Goal: Information Seeking & Learning: Learn about a topic

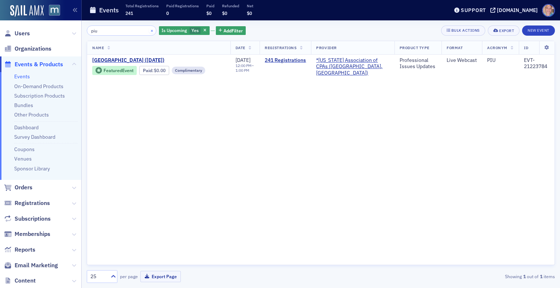
type input "piu"
click at [149, 30] on button "×" at bounding box center [152, 30] width 7 height 7
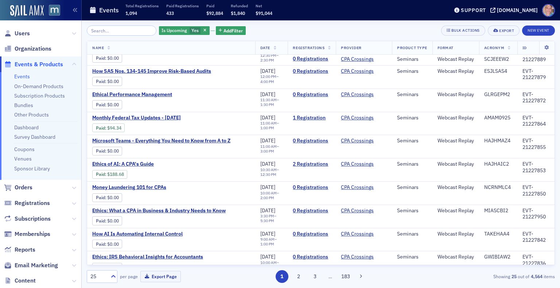
scroll to position [392, 0]
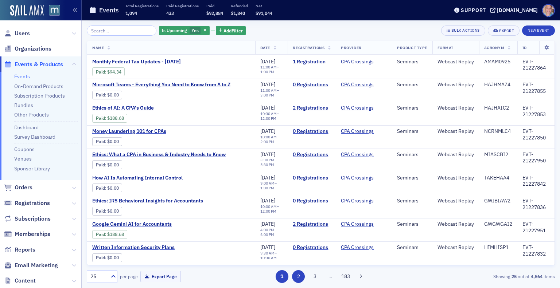
click at [297, 278] on button "2" at bounding box center [298, 276] width 13 height 13
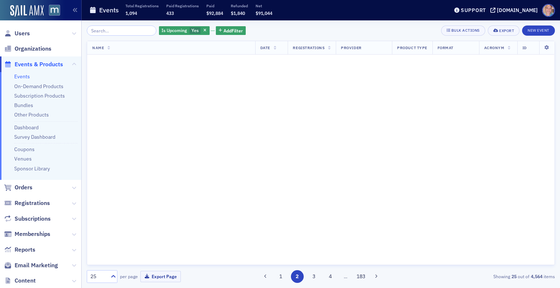
scroll to position [0, 0]
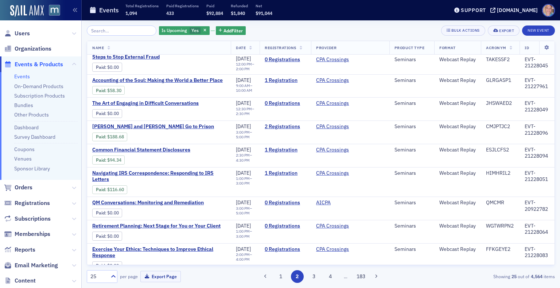
scroll to position [425, 0]
click at [315, 276] on button "3" at bounding box center [313, 276] width 13 height 13
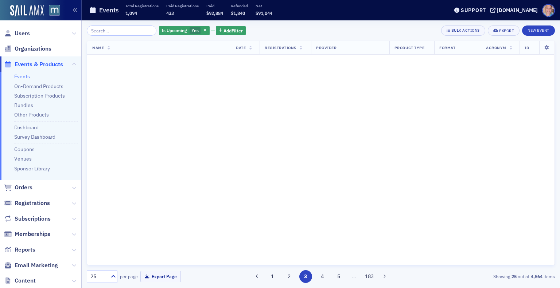
scroll to position [0, 0]
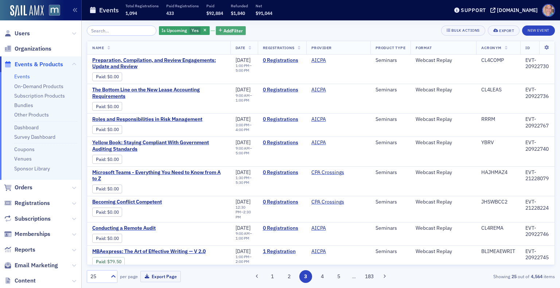
click at [228, 30] on span "Add Filter" at bounding box center [232, 30] width 19 height 7
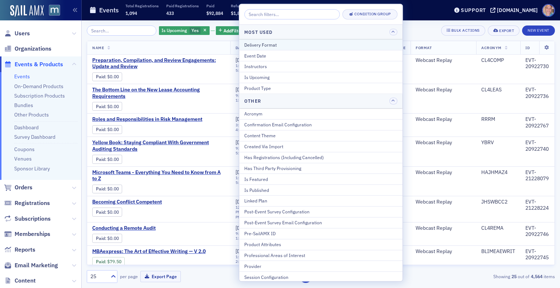
click at [272, 43] on div "Delivery Format" at bounding box center [320, 45] width 153 height 7
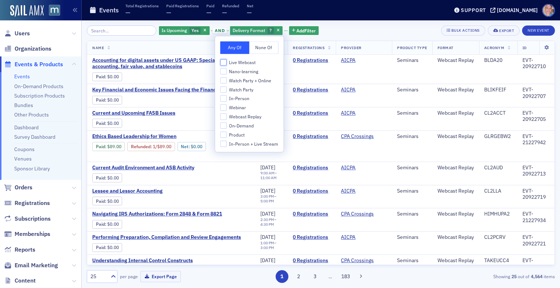
click at [225, 62] on input "Live Webcast" at bounding box center [223, 62] width 7 height 7
checkbox input "true"
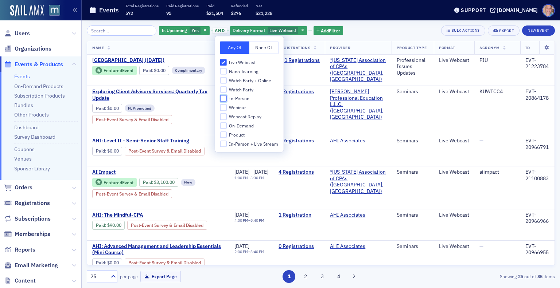
click at [224, 100] on input "In-Person" at bounding box center [223, 98] width 7 height 7
checkbox input "true"
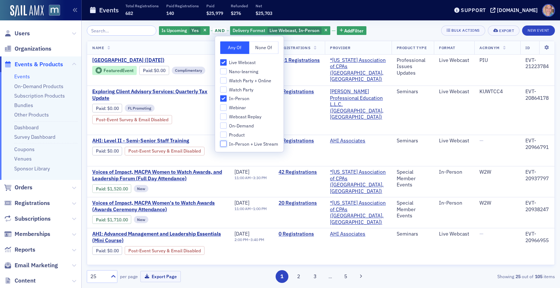
click at [224, 144] on input "In-Person + Live Stream" at bounding box center [223, 144] width 7 height 7
checkbox input "true"
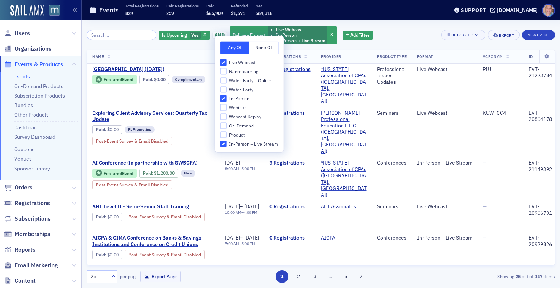
click at [388, 25] on div "Is Upcoming Yes and Delivery Format Live Webcast In-Person In-Person + Live Str…" at bounding box center [321, 154] width 468 height 268
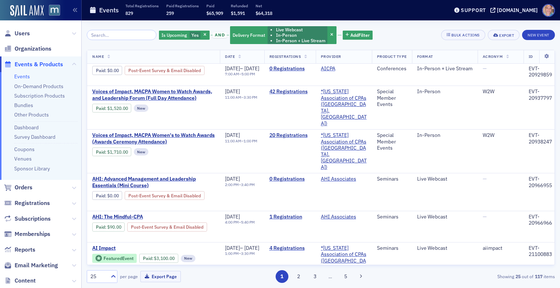
scroll to position [217, 0]
